Goal: Contribute content: Add original content to the website for others to see

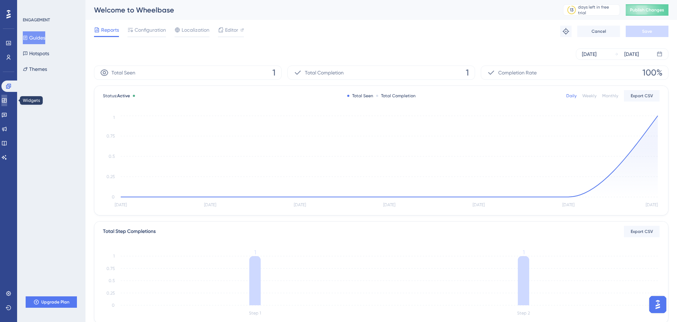
click at [7, 96] on link at bounding box center [4, 100] width 6 height 11
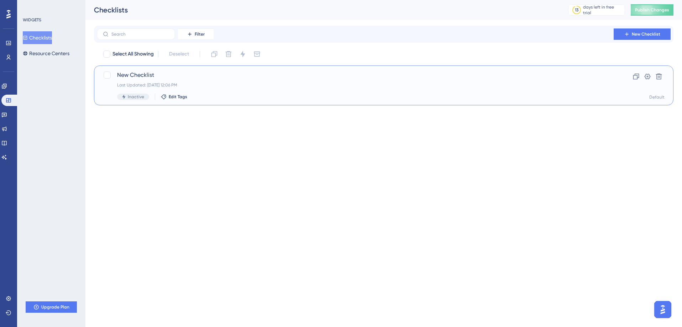
click at [142, 75] on span "New Checklist" at bounding box center [355, 75] width 476 height 9
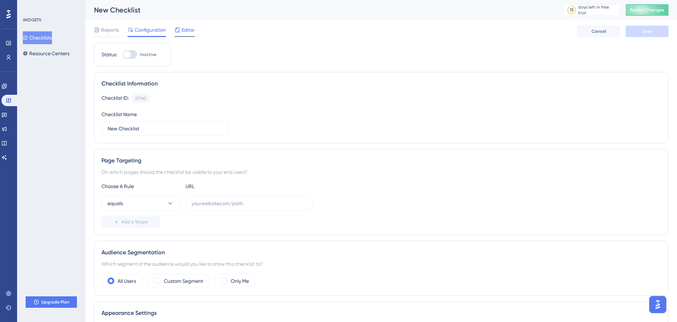
click at [183, 30] on span "Editor" at bounding box center [188, 30] width 13 height 9
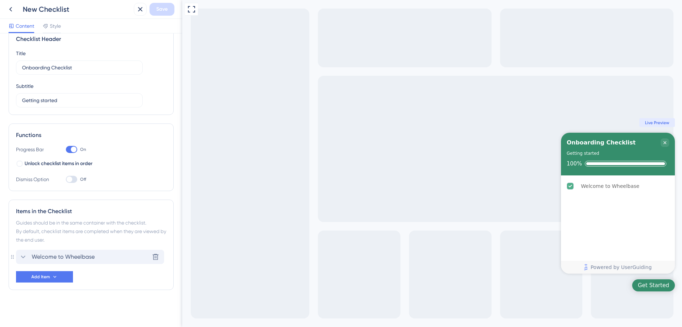
click at [39, 263] on div "Welcome to Wheelbase Delete" at bounding box center [90, 257] width 148 height 14
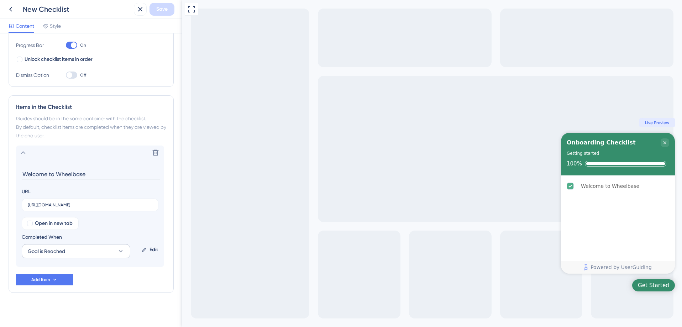
scroll to position [122, 0]
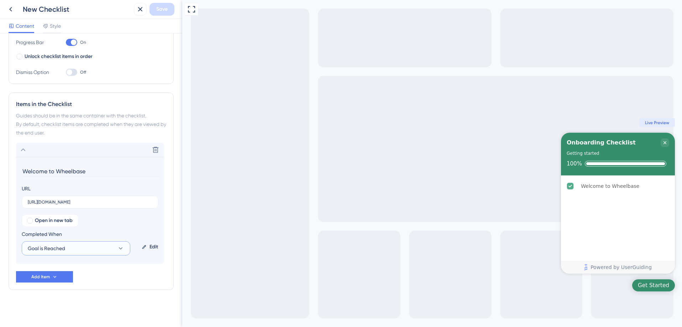
click at [64, 250] on span "Goal is Reached" at bounding box center [46, 248] width 37 height 9
click at [95, 250] on button "Goal is Reached" at bounding box center [76, 248] width 109 height 14
click at [150, 247] on div "Edit" at bounding box center [150, 247] width 22 height 17
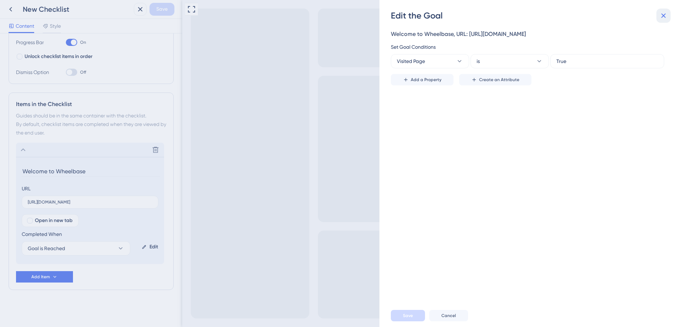
click at [663, 18] on icon at bounding box center [664, 15] width 9 height 9
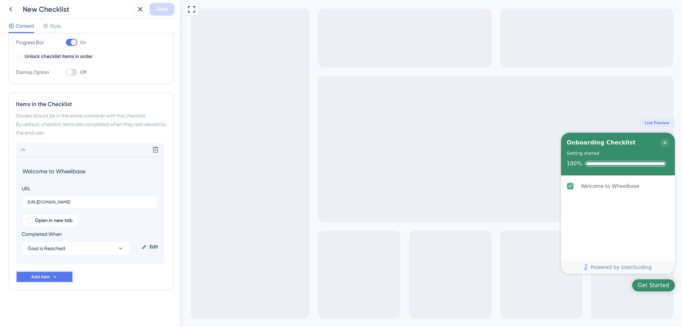
click at [46, 277] on span "Add Item" at bounding box center [40, 277] width 19 height 6
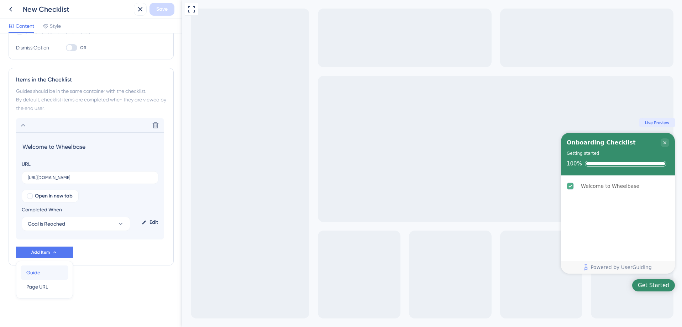
click at [39, 275] on span "Guide" at bounding box center [33, 273] width 14 height 9
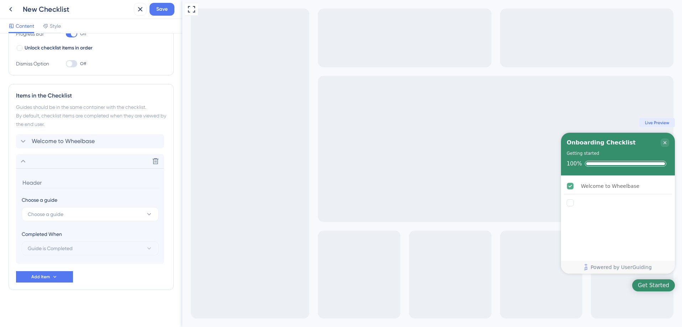
scroll to position [130, 0]
click at [37, 215] on span "Choose a guide" at bounding box center [46, 214] width 36 height 9
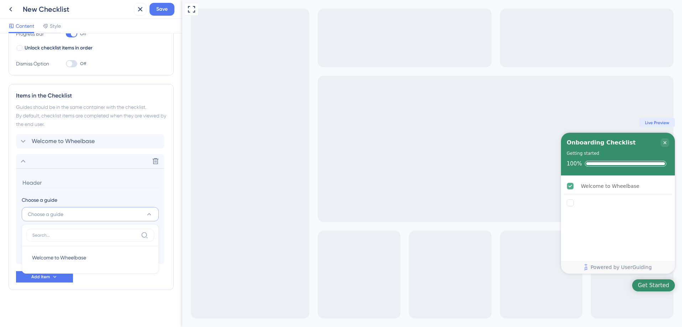
click at [37, 215] on span "Choose a guide" at bounding box center [46, 214] width 36 height 9
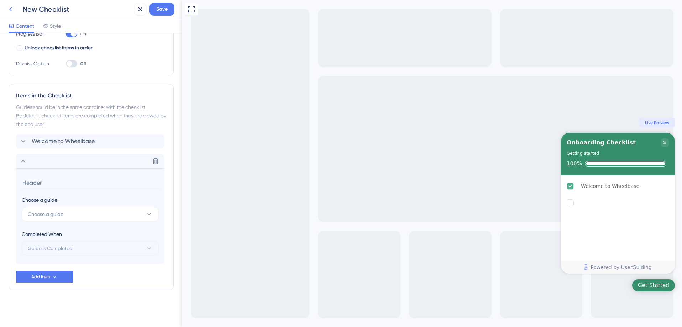
click at [10, 13] on icon at bounding box center [10, 9] width 9 height 9
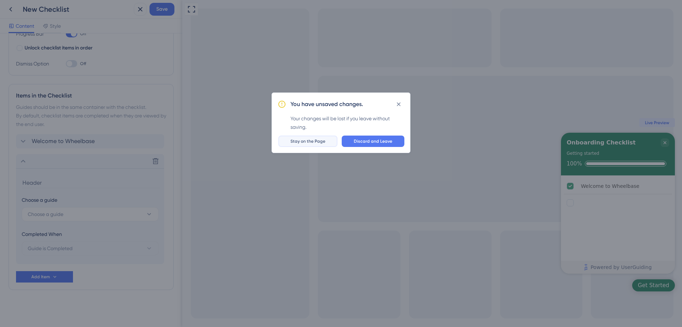
click at [315, 140] on span "Stay on the Page" at bounding box center [308, 142] width 35 height 6
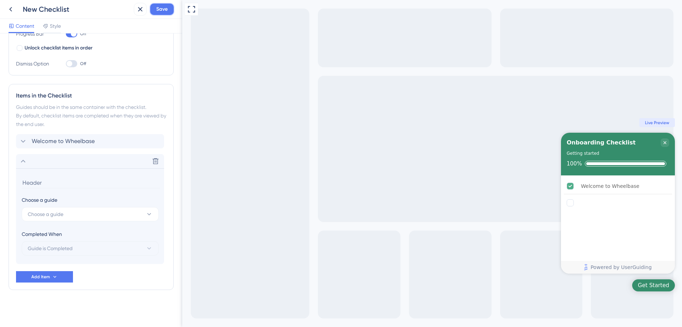
click at [162, 10] on span "Save" at bounding box center [161, 9] width 11 height 9
click at [154, 161] on icon at bounding box center [155, 161] width 7 height 7
click at [156, 166] on button at bounding box center [155, 161] width 11 height 11
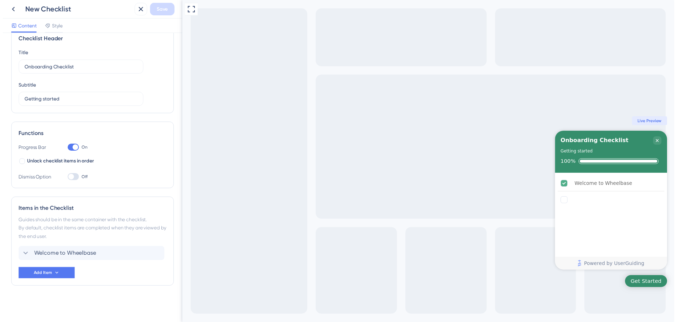
scroll to position [15, 0]
click at [144, 10] on icon at bounding box center [140, 9] width 9 height 9
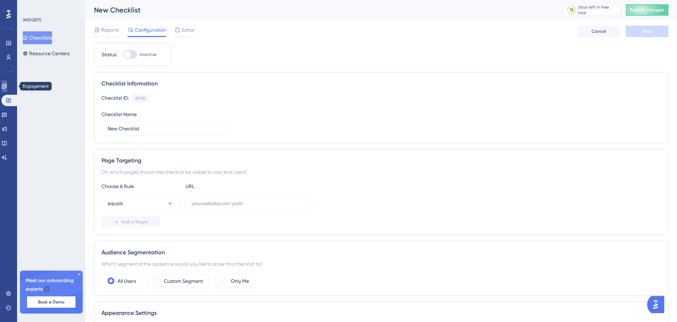
click at [7, 90] on link at bounding box center [4, 85] width 6 height 11
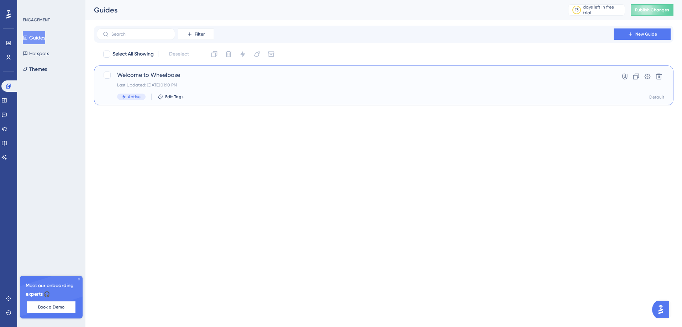
click at [191, 79] on div "Welcome to Wheelbase Last Updated: [DATE] 01:10 PM Active Edit Tags" at bounding box center [355, 85] width 476 height 29
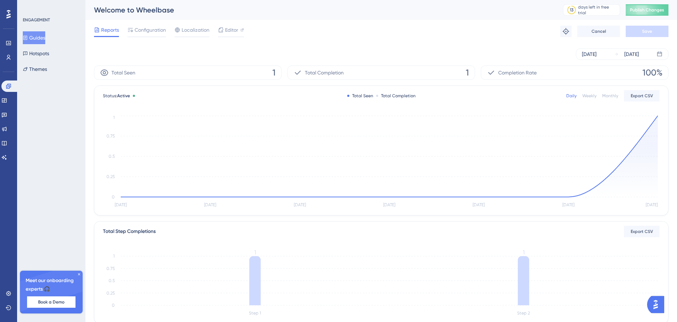
click at [45, 38] on button "Guides" at bounding box center [34, 37] width 22 height 13
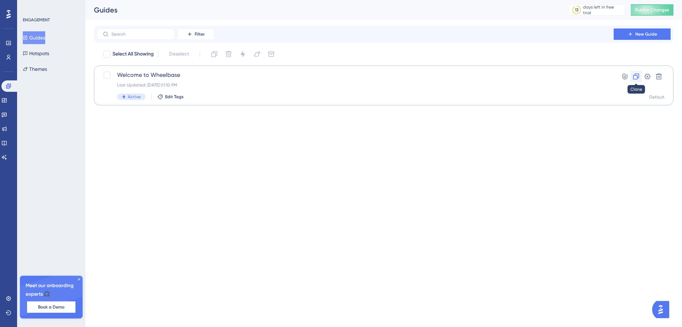
click at [636, 77] on icon at bounding box center [636, 76] width 7 height 7
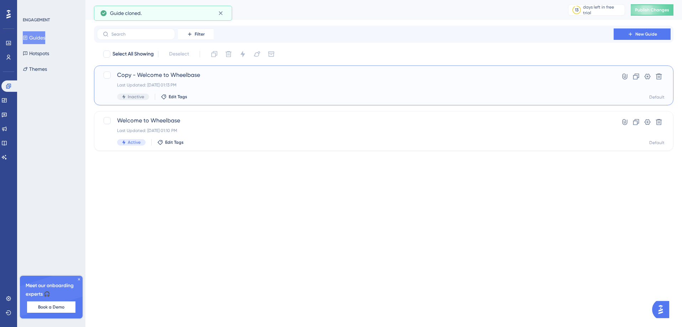
click at [177, 74] on span "Copy - Welcome to Wheelbase" at bounding box center [355, 75] width 476 height 9
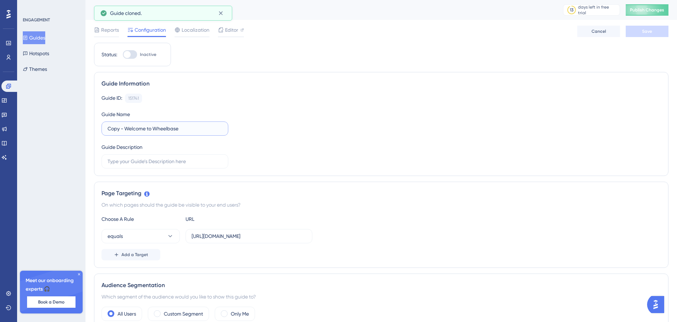
click at [188, 130] on input "Copy - Welcome to Wheelbase" at bounding box center [165, 129] width 115 height 8
type input "A"
type input "Reservation Preferences"
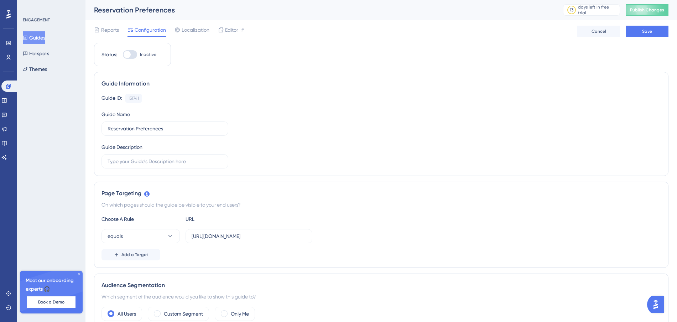
click at [262, 157] on div "Guide ID: 151741 Copy Guide Name Reservation Preferences Guide Description" at bounding box center [380, 131] width 559 height 75
click at [201, 162] on input "text" at bounding box center [165, 161] width 115 height 8
type input "Walking"
click at [183, 126] on input "Reservation Preferences" at bounding box center [165, 129] width 115 height 8
click at [183, 127] on input "Reservation Preferences" at bounding box center [165, 129] width 115 height 8
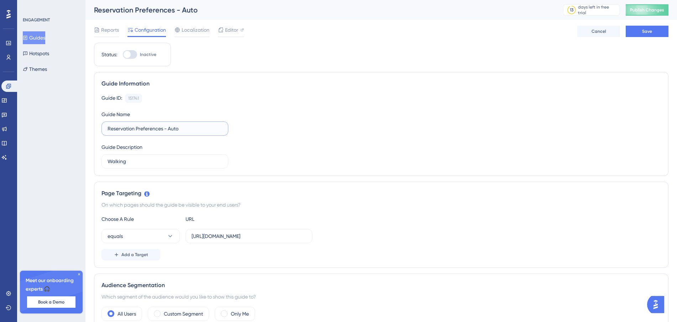
type input "Reservation Preferences - Auto"
click at [251, 151] on div "Guide ID: 151741 Copy Guide Name Reservation Preferences - Auto Guide Descripti…" at bounding box center [380, 131] width 559 height 75
click at [173, 157] on input "Walking" at bounding box center [165, 161] width 115 height 8
click at [174, 159] on input "Walking" at bounding box center [165, 161] width 115 height 8
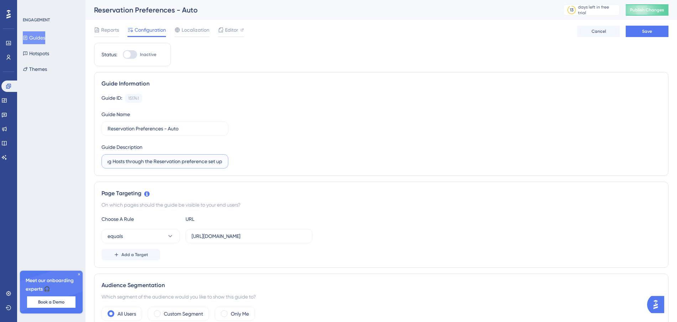
type input "Walking Hosts through the Reservation preference set up"
click at [311, 148] on div "Guide ID: 151741 Copy Guide Name Reservation Preferences - Auto Guide Descripti…" at bounding box center [380, 131] width 559 height 75
